Goal: Task Accomplishment & Management: Manage account settings

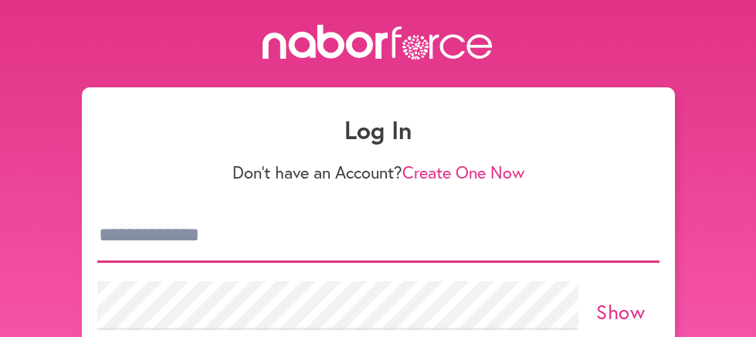
type input "**********"
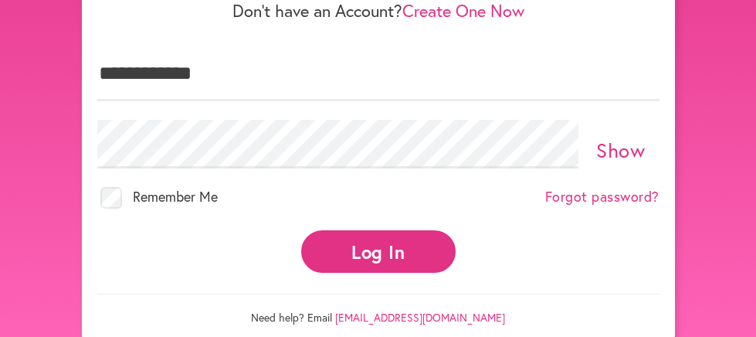
scroll to position [174, 0]
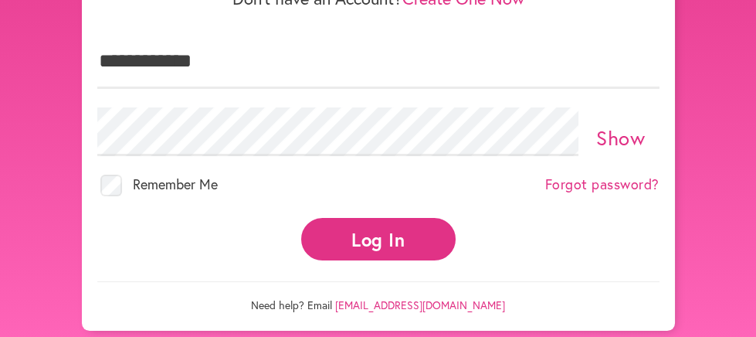
click at [361, 227] on button "Log In" at bounding box center [378, 239] width 154 height 42
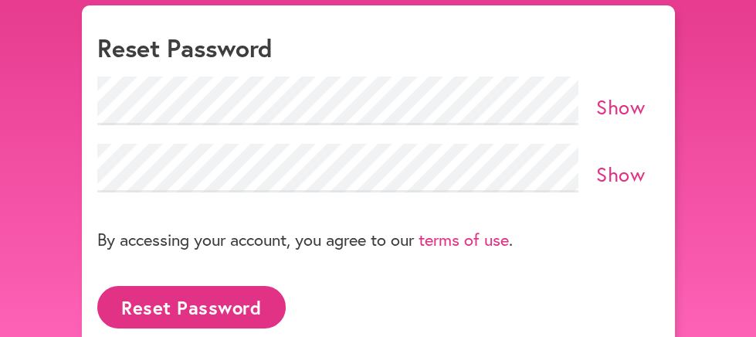
scroll to position [93, 0]
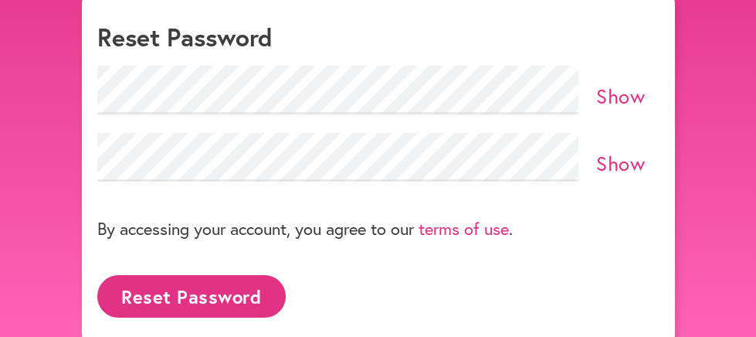
click at [219, 293] on button "Reset Password" at bounding box center [191, 296] width 188 height 42
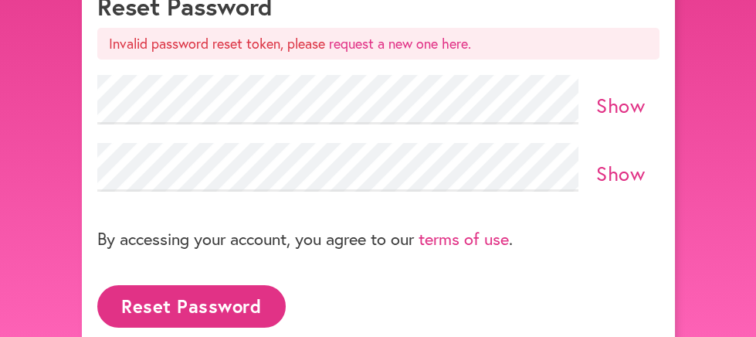
scroll to position [152, 0]
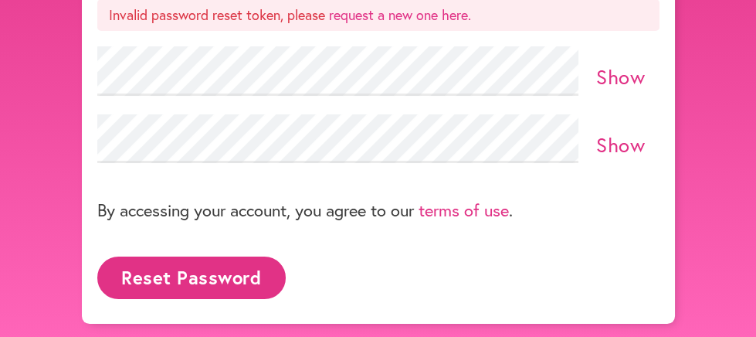
click at [445, 289] on div "Reset Password" at bounding box center [378, 277] width 562 height 61
drag, startPoint x: 433, startPoint y: 297, endPoint x: 404, endPoint y: 304, distance: 29.2
click at [426, 307] on div "close Reset Password Invalid password reset token, please request a new one her…" at bounding box center [378, 129] width 593 height 389
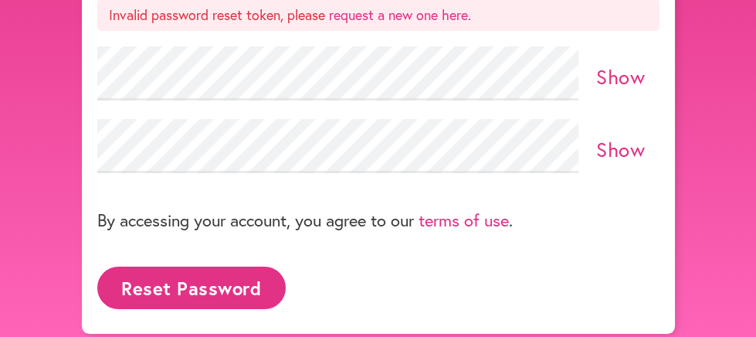
click at [205, 285] on button "Reset Password" at bounding box center [191, 287] width 188 height 42
click at [354, 15] on link "request a new one here." at bounding box center [400, 14] width 142 height 19
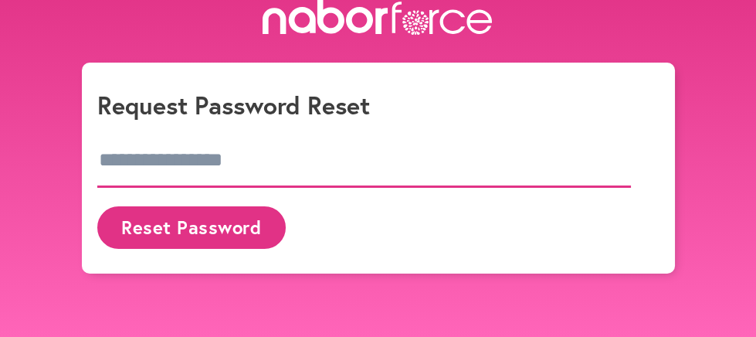
click at [404, 163] on input "email" at bounding box center [364, 161] width 534 height 54
type input "**********"
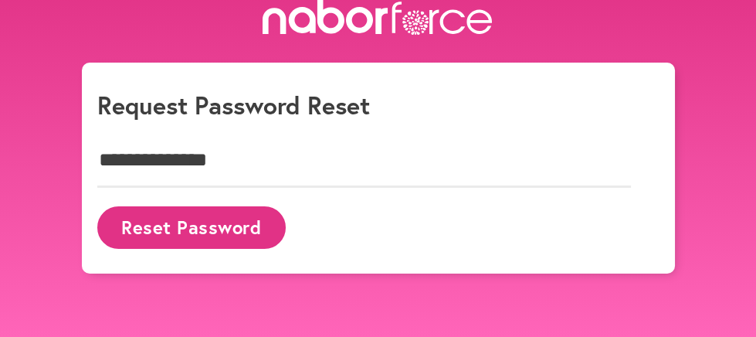
click at [241, 220] on button "Reset Password" at bounding box center [191, 227] width 188 height 42
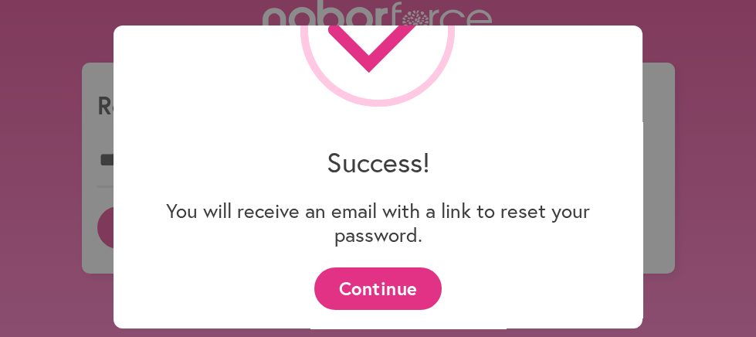
scroll to position [103, 0]
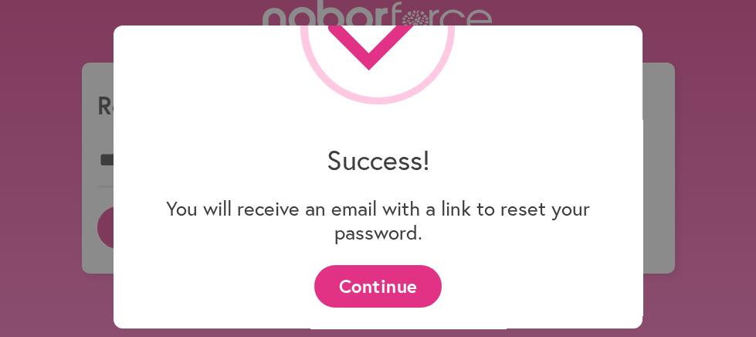
click at [381, 283] on button "Continue" at bounding box center [377, 286] width 127 height 42
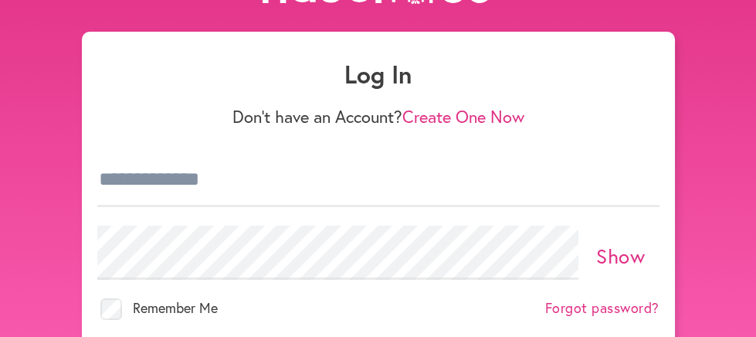
scroll to position [117, 0]
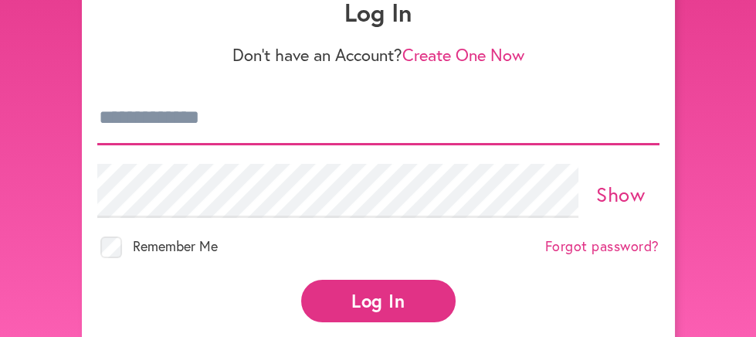
click at [356, 119] on input "email" at bounding box center [378, 118] width 562 height 54
type input "**********"
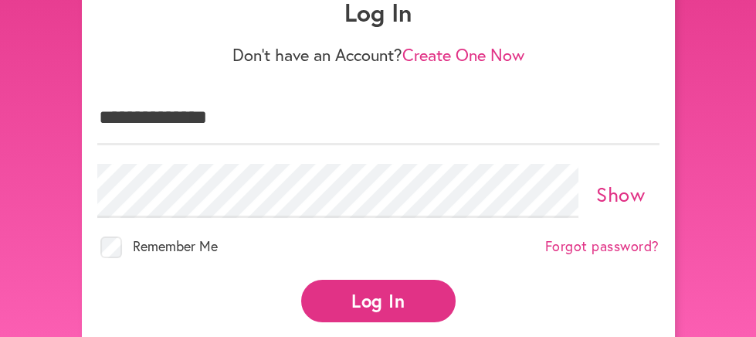
click at [375, 291] on button "Log In" at bounding box center [378, 301] width 154 height 42
